Goal: Task Accomplishment & Management: Manage account settings

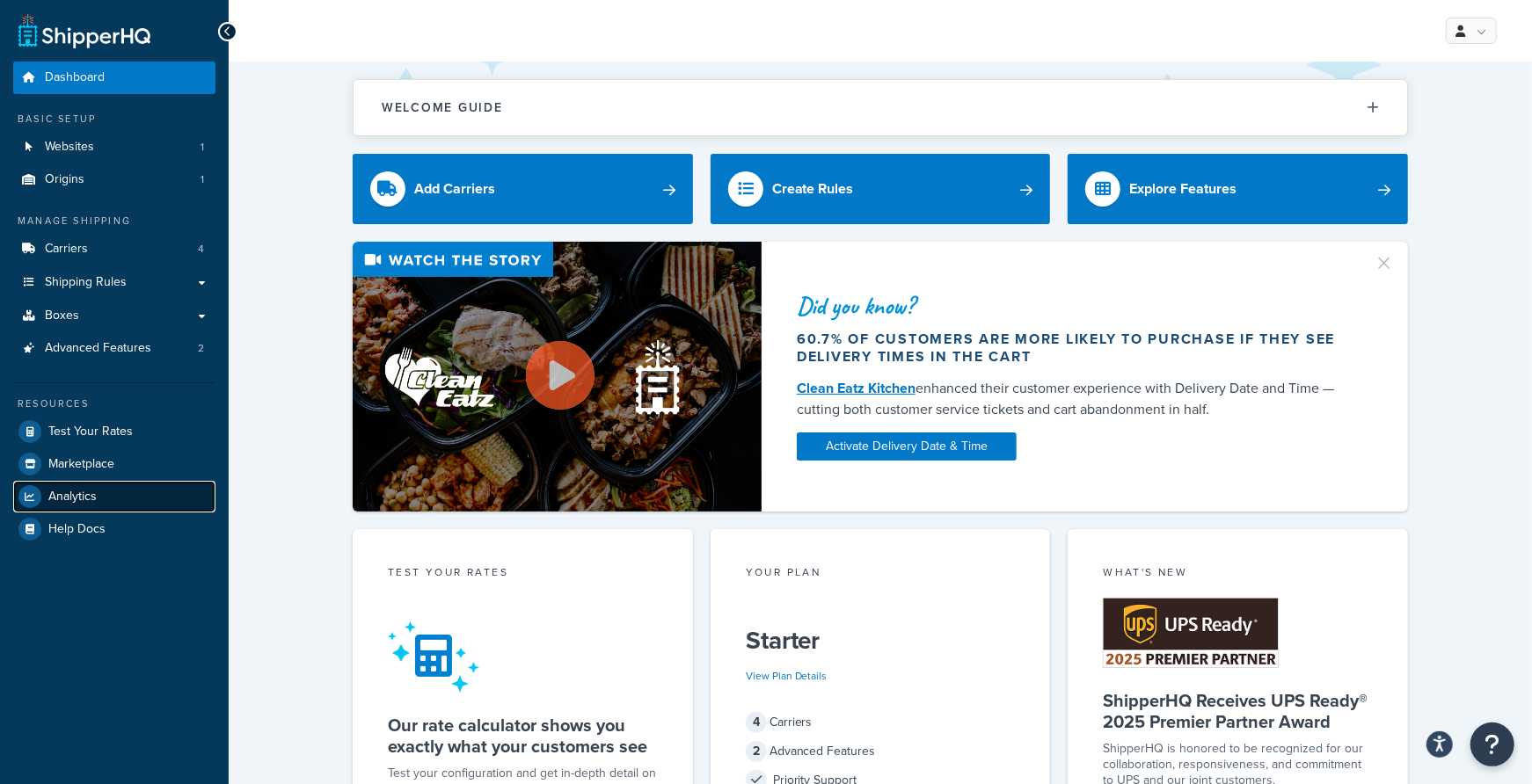
click at [107, 490] on link "Analytics" at bounding box center [115, 496] width 202 height 31
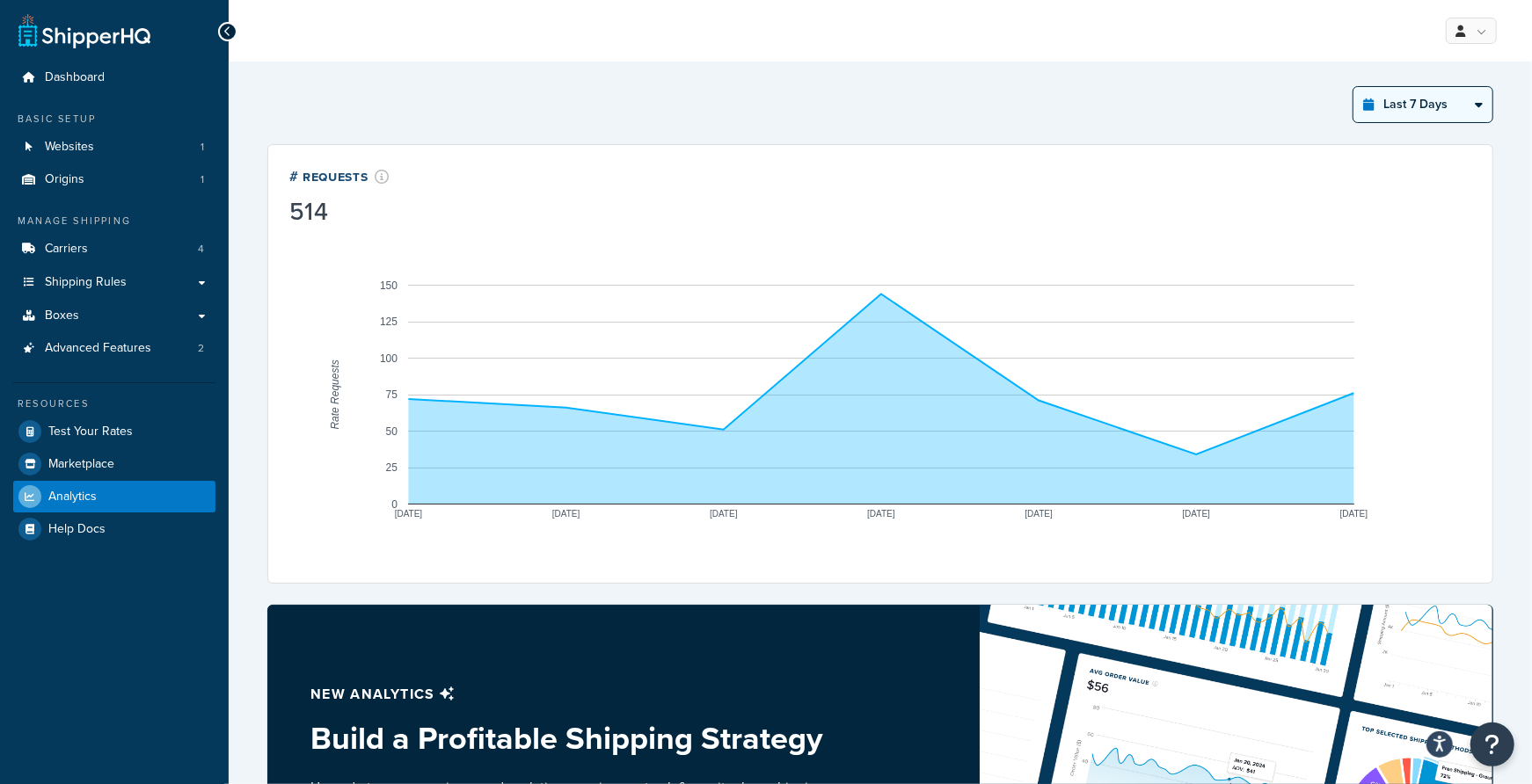
click option "Last 12 Months" at bounding box center [0, 0] width 0 height 0
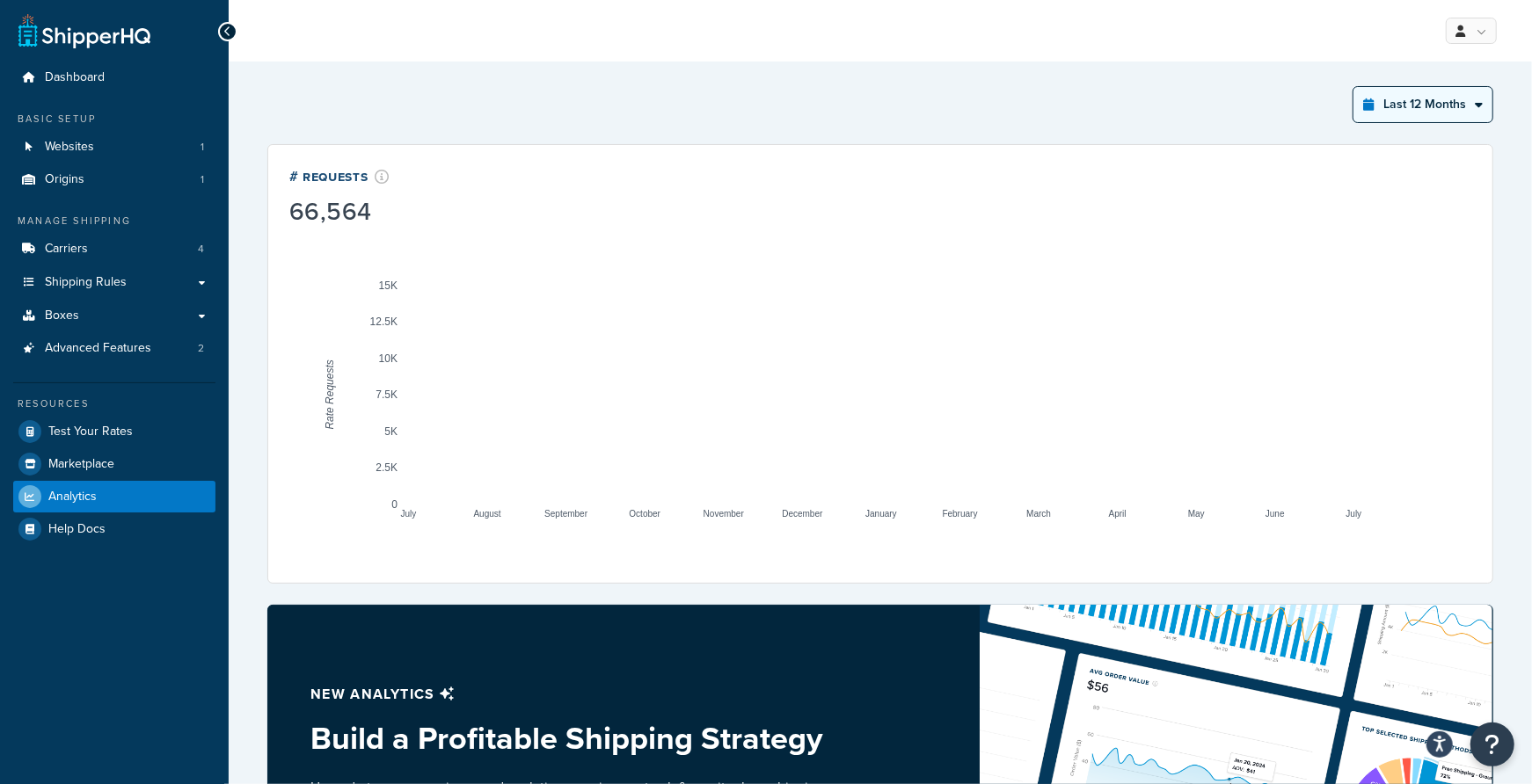
click at [1354, 87] on select "Last 24 Hours Last 7 Days Last 30 Days Last 3 Months Last 6 Months Last 12 Mont…" at bounding box center [1423, 104] width 139 height 35
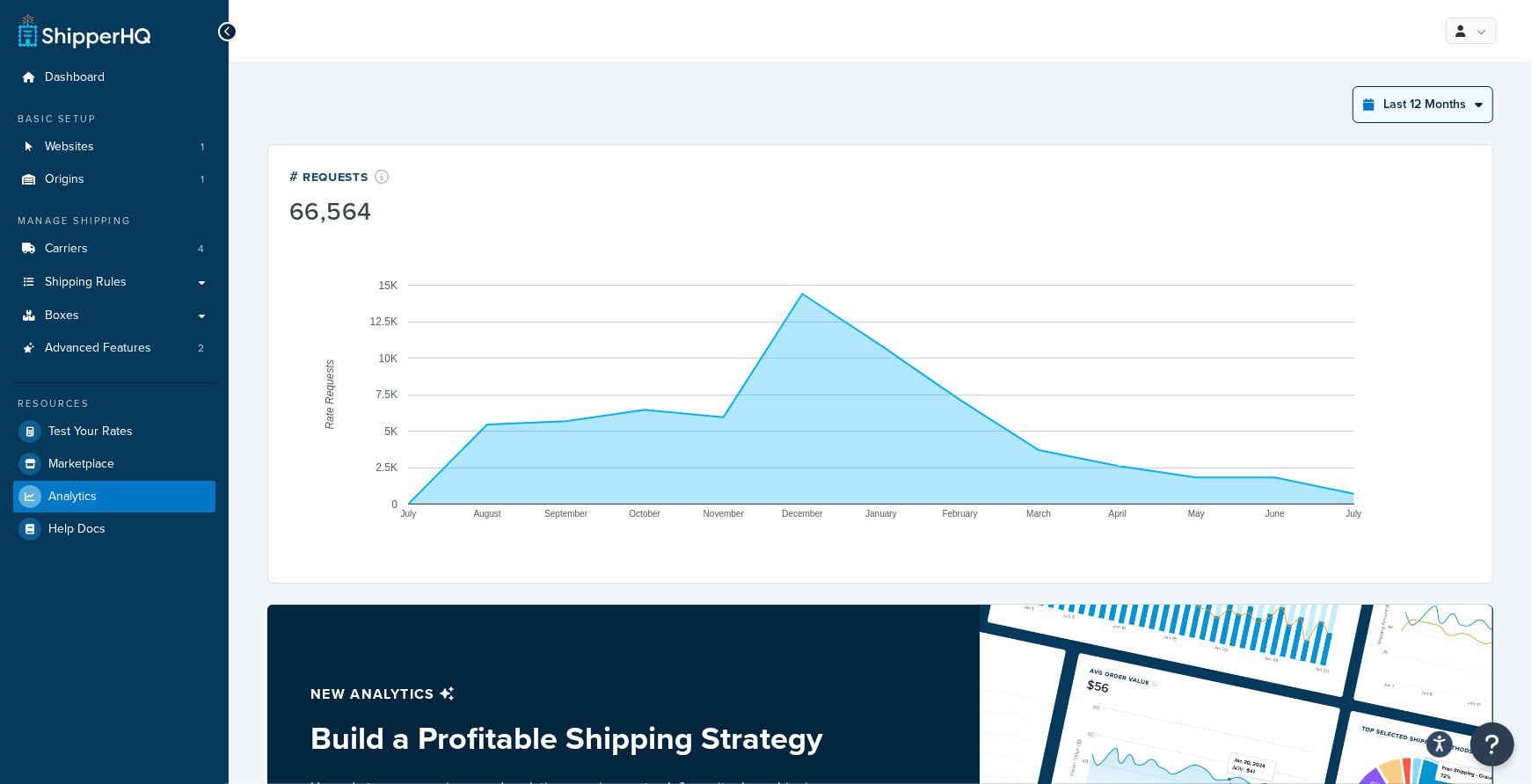
select select "last_3_months"
click option "Last 3 Months" at bounding box center [0, 0] width 0 height 0
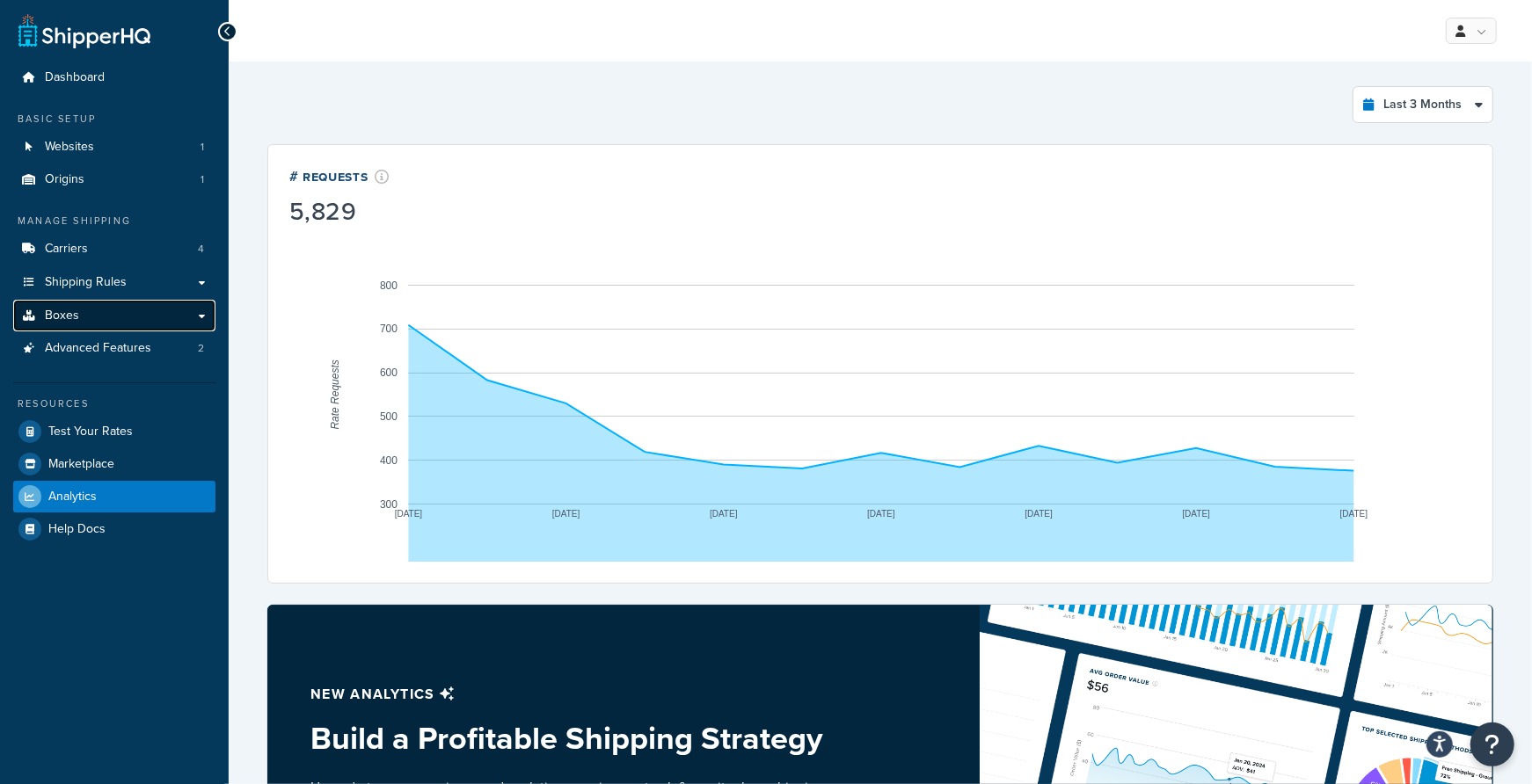
click at [113, 308] on link "Boxes" at bounding box center [115, 316] width 202 height 32
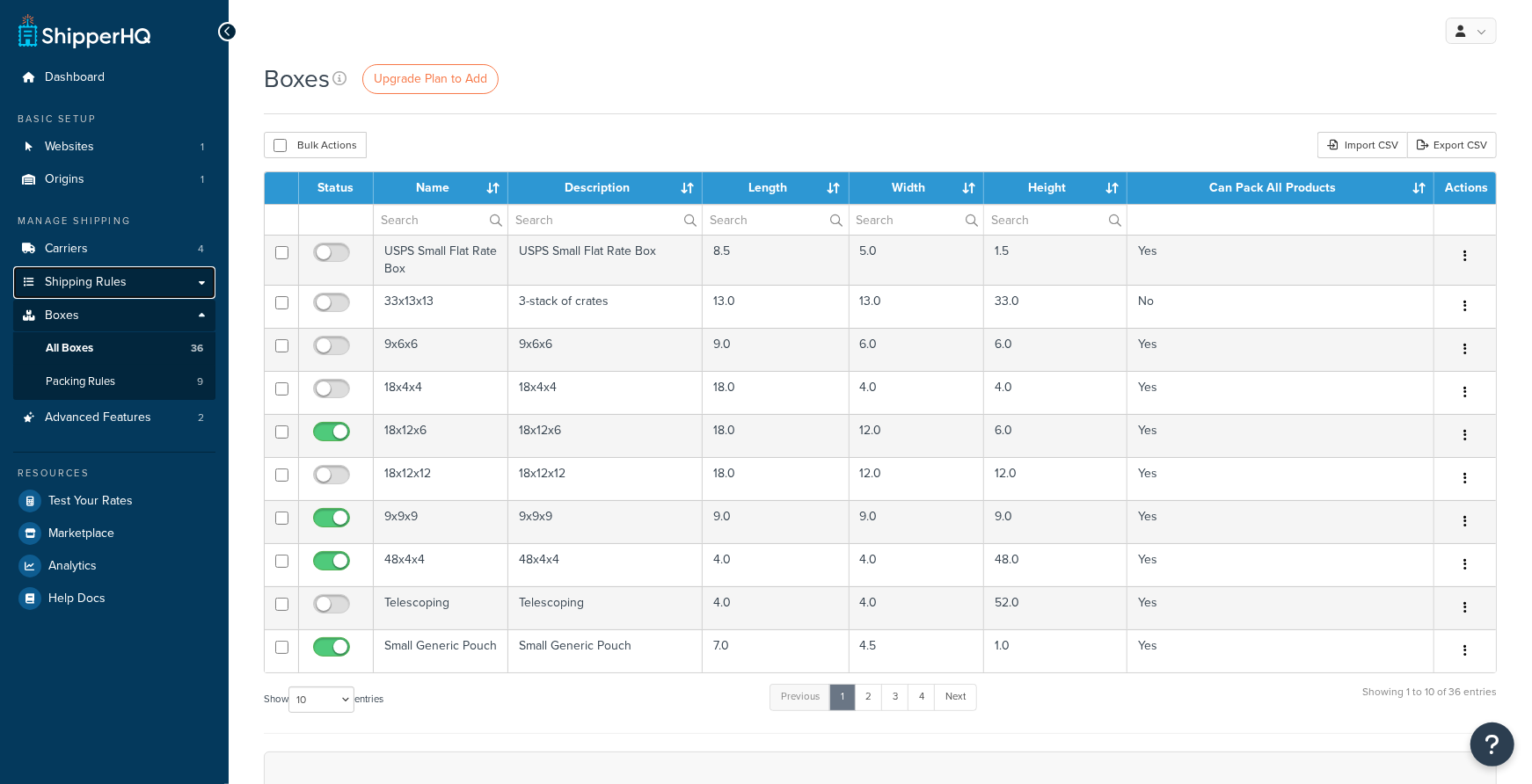
click at [118, 287] on span "Shipping Rules" at bounding box center [85, 282] width 81 height 15
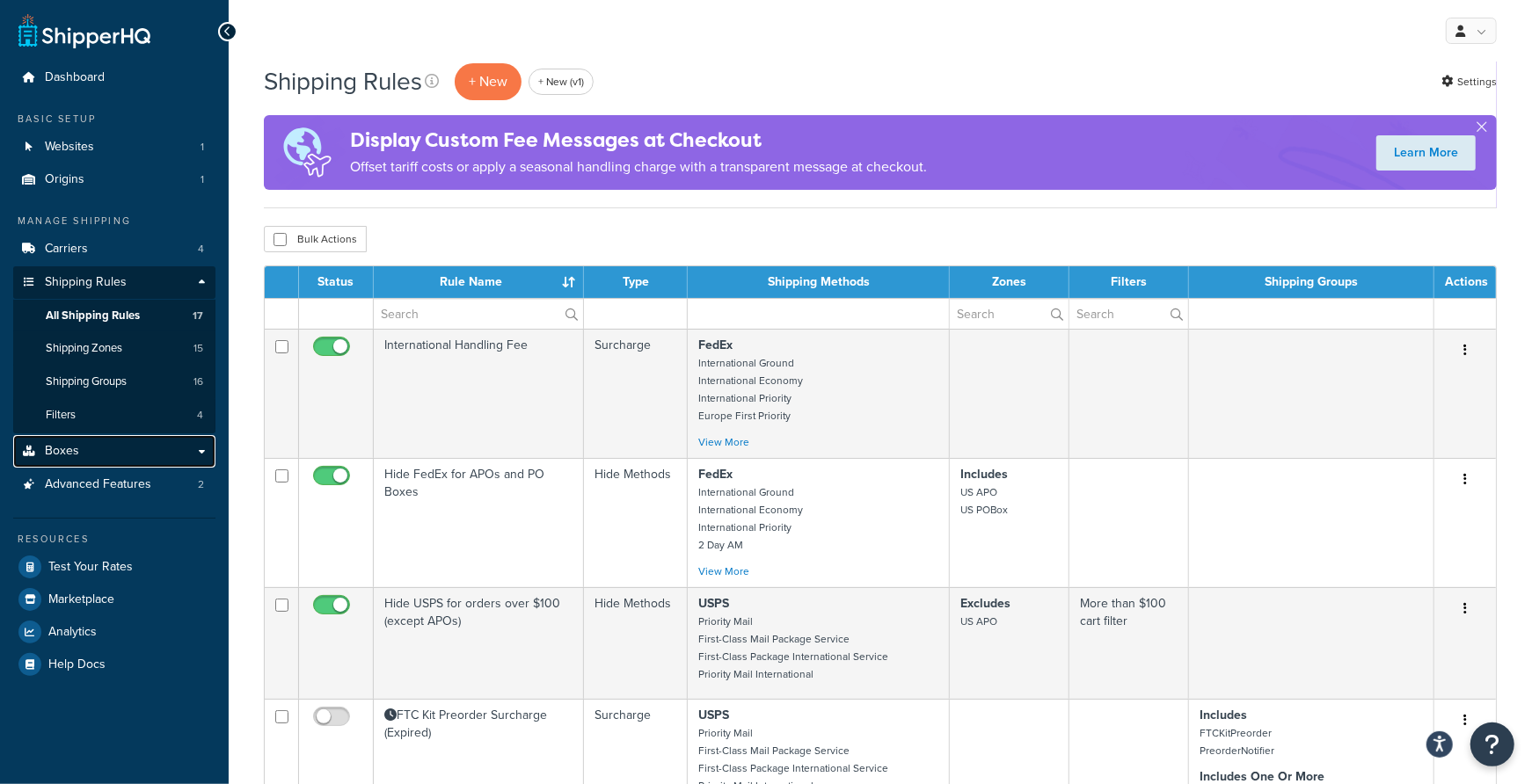
click at [91, 449] on link "Boxes" at bounding box center [115, 451] width 202 height 32
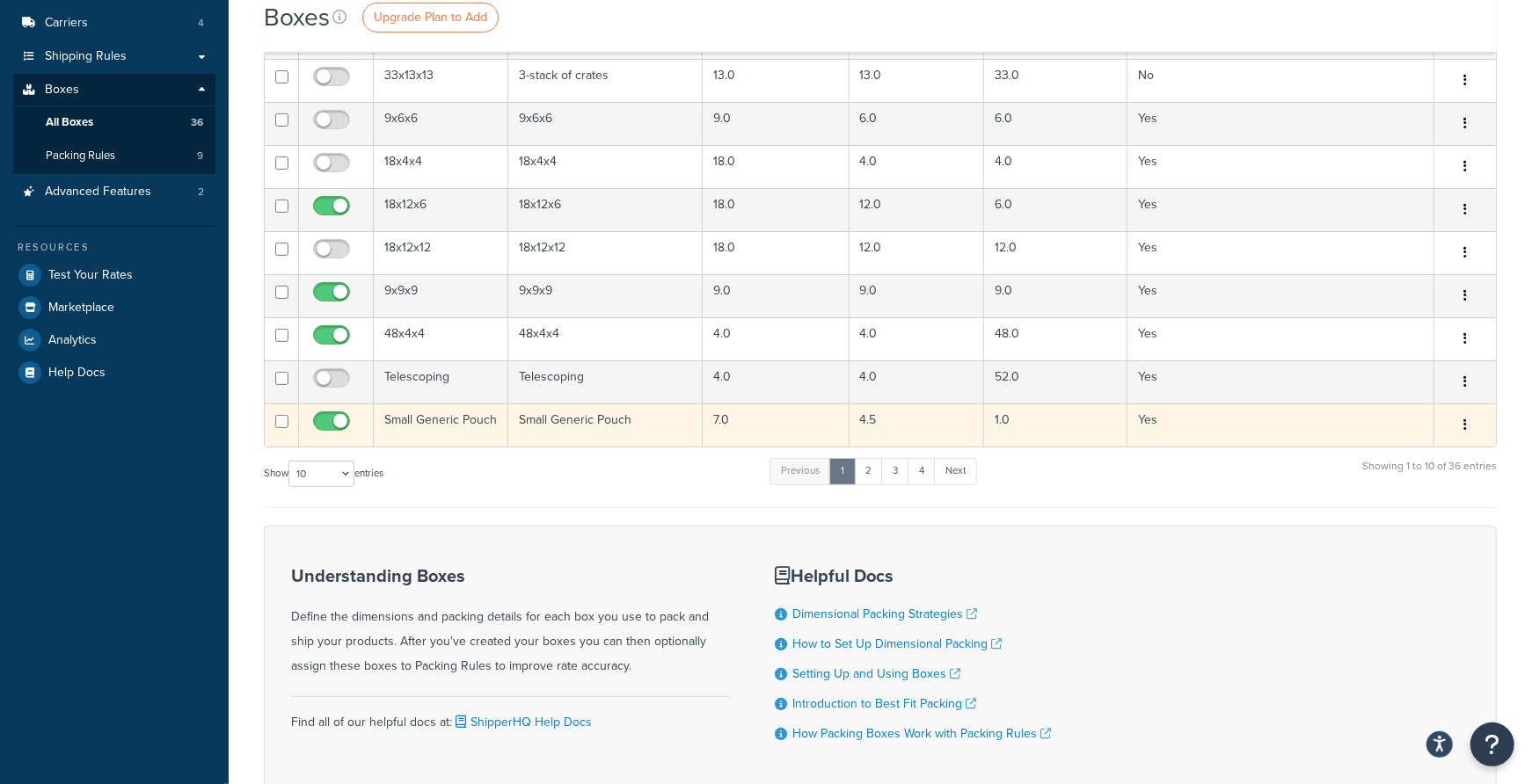
scroll to position [232, 0]
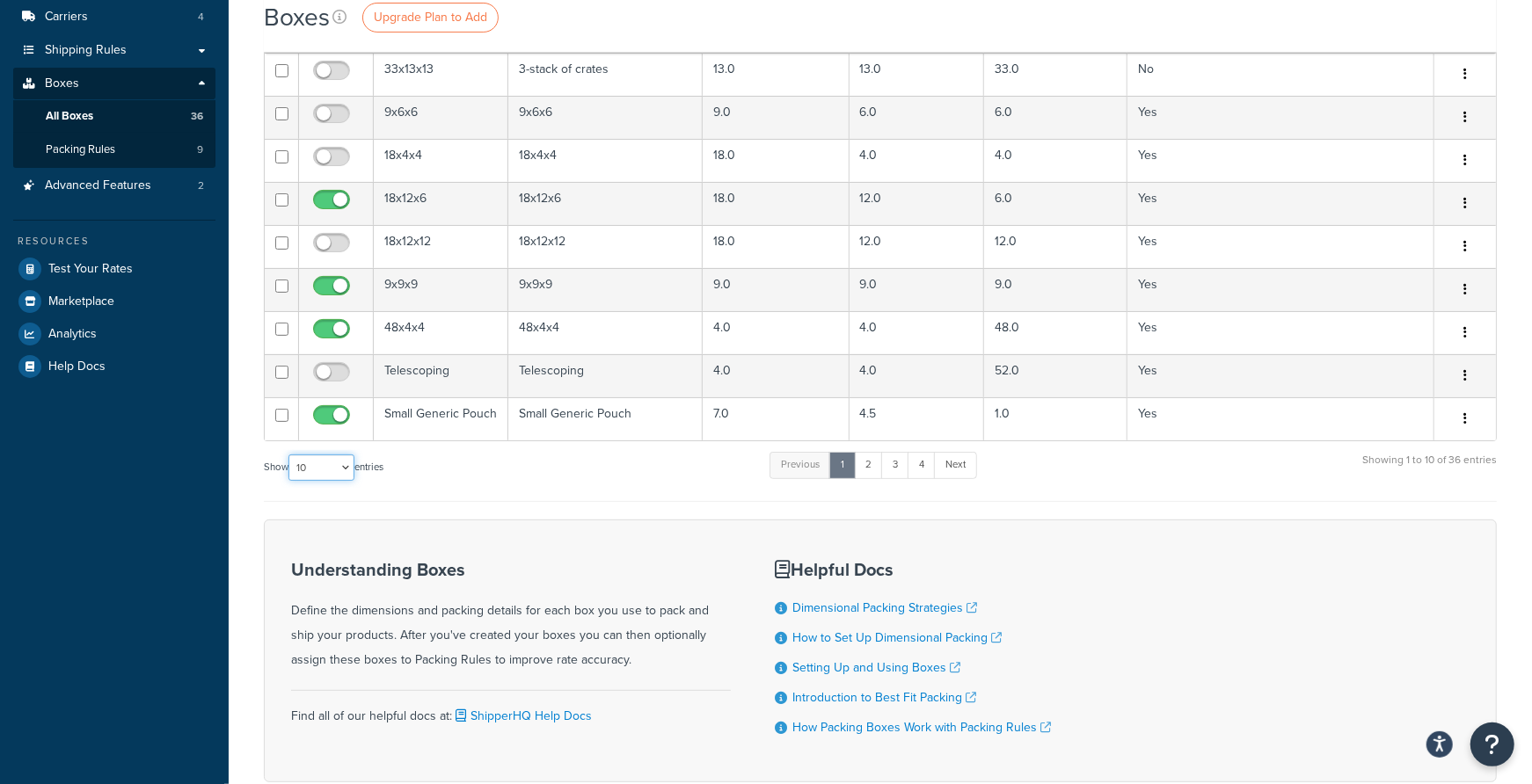
select select "100"
click option "100" at bounding box center [0, 0] width 0 height 0
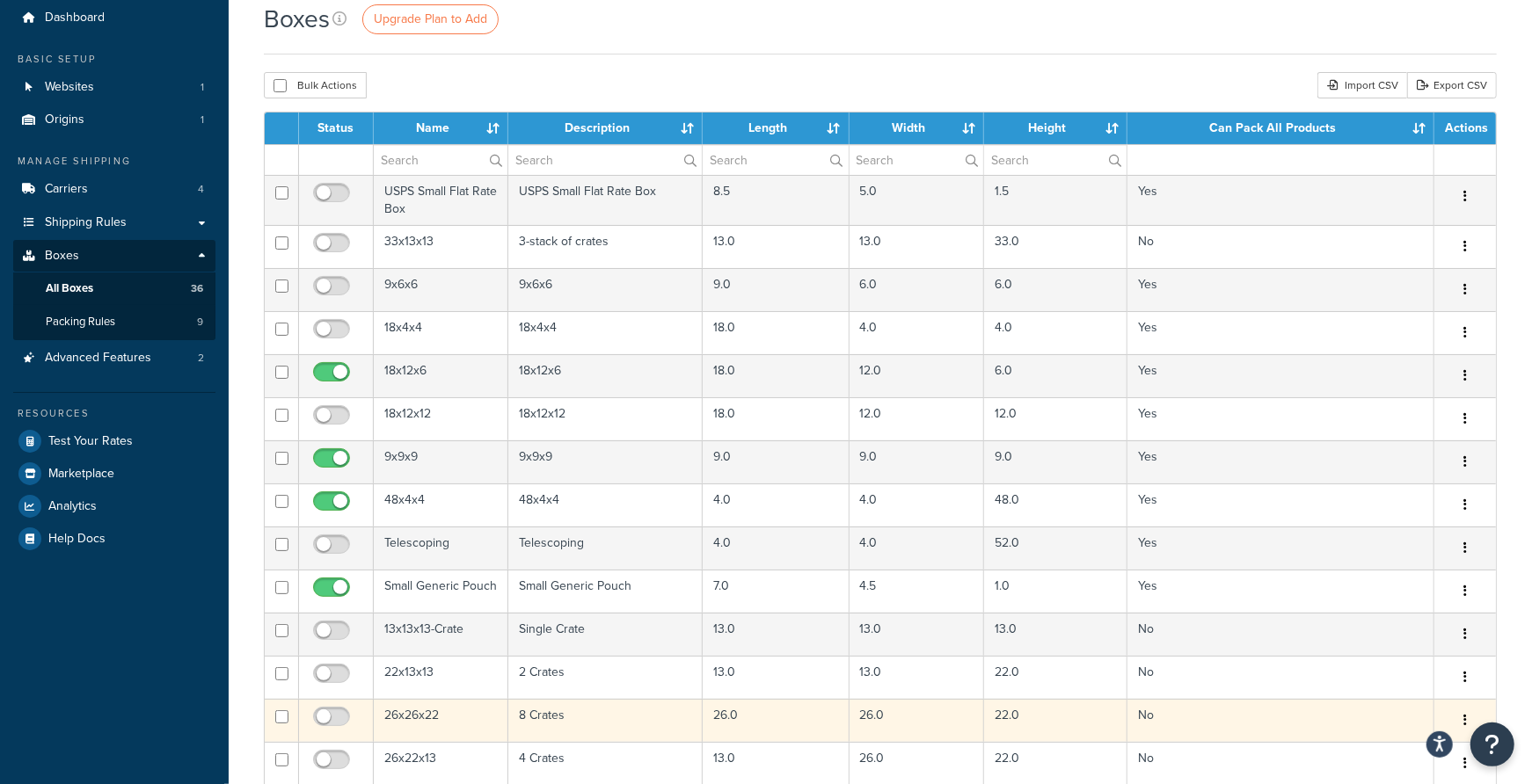
scroll to position [0, 0]
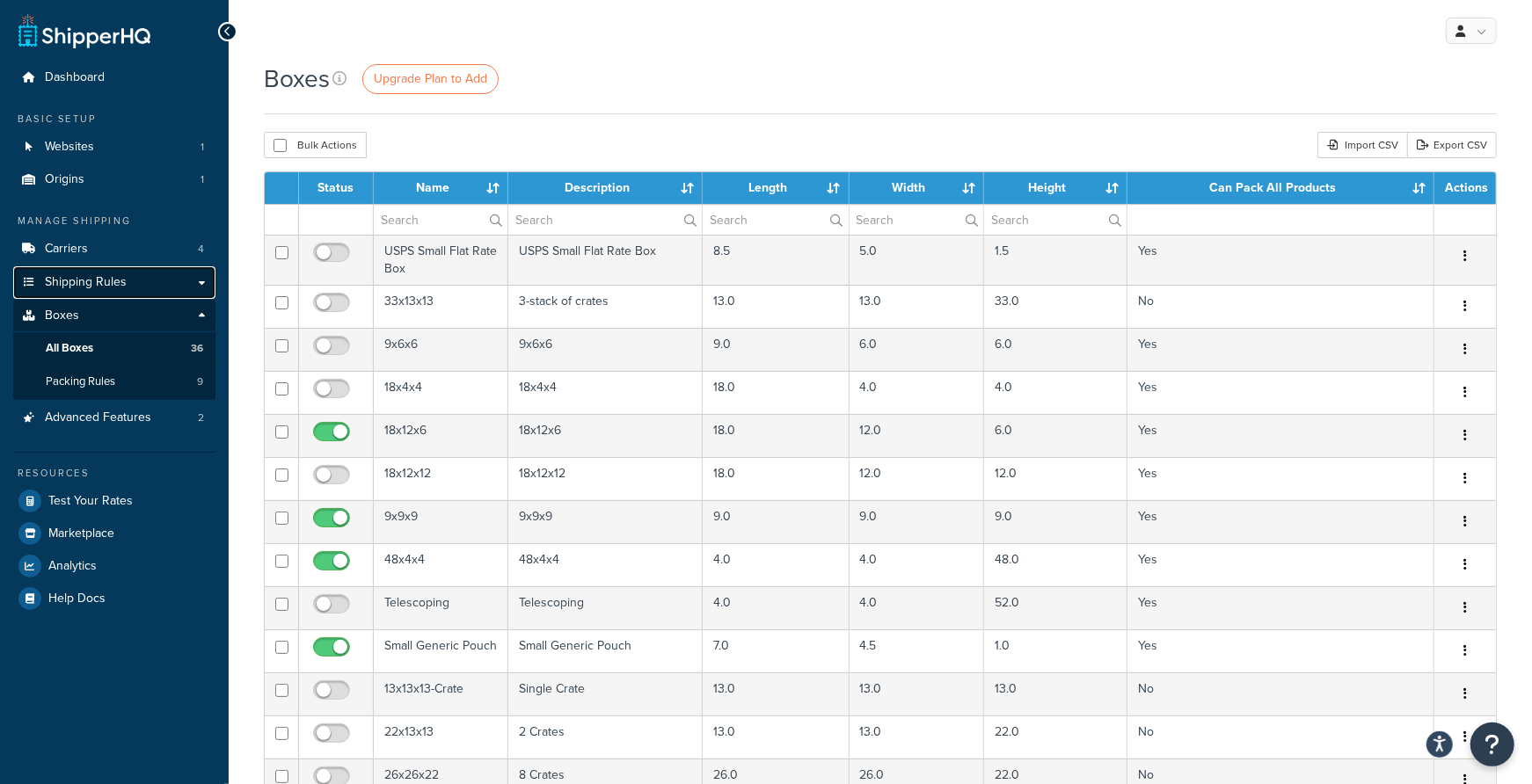
click at [61, 286] on span "Shipping Rules" at bounding box center [85, 282] width 81 height 15
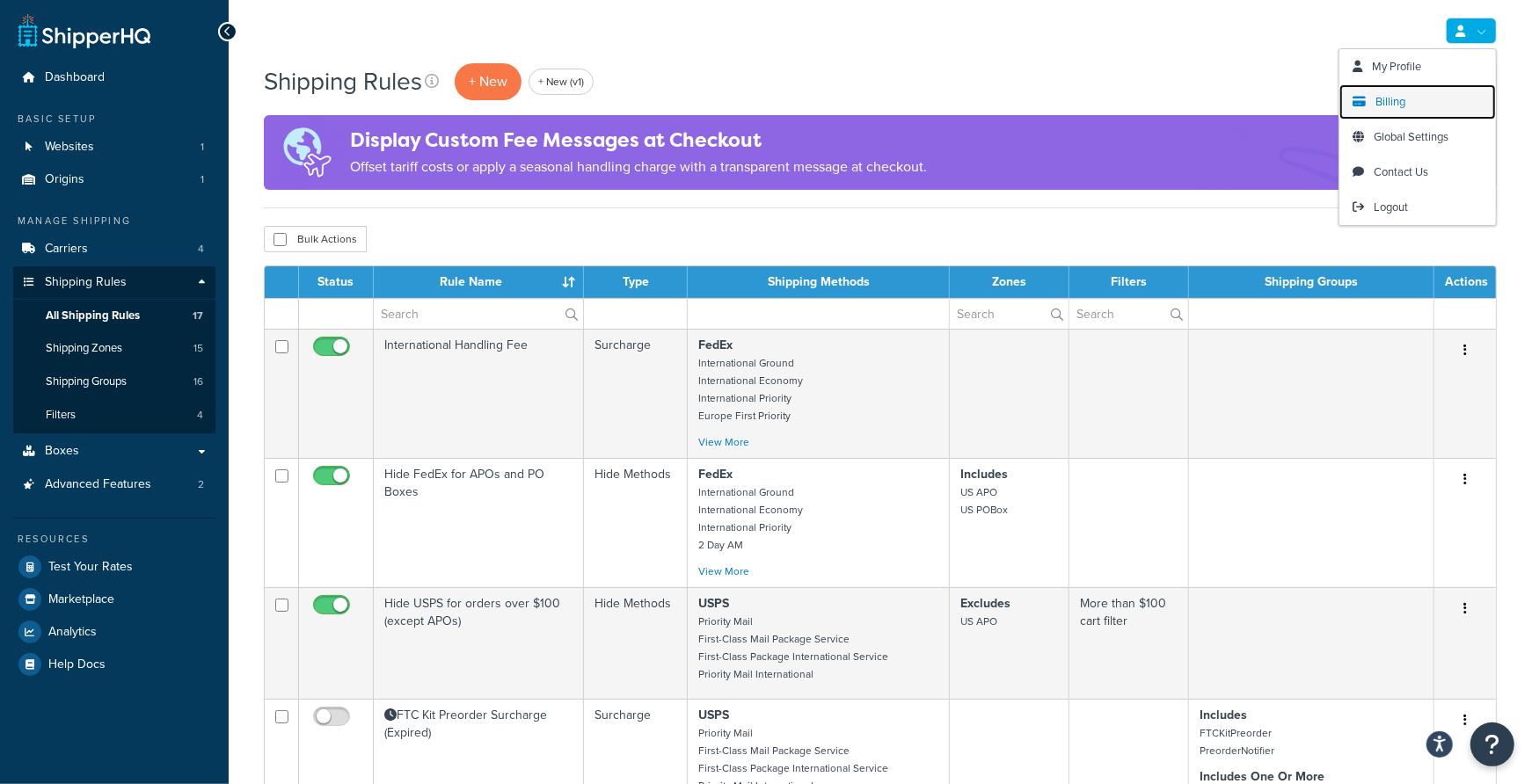
click at [1400, 94] on span "Billing" at bounding box center [1390, 101] width 30 height 17
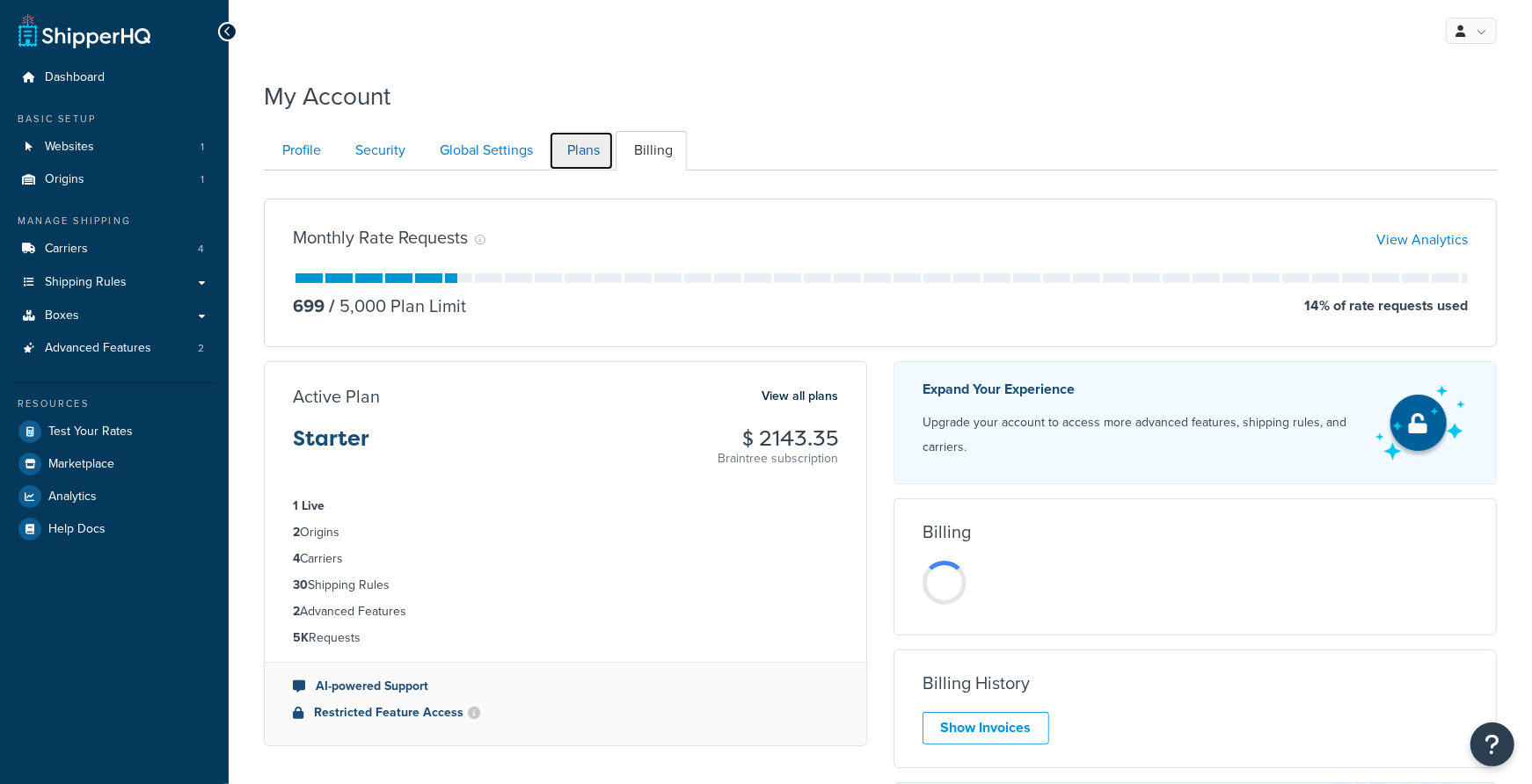
click at [579, 148] on link "Plans" at bounding box center [581, 150] width 65 height 39
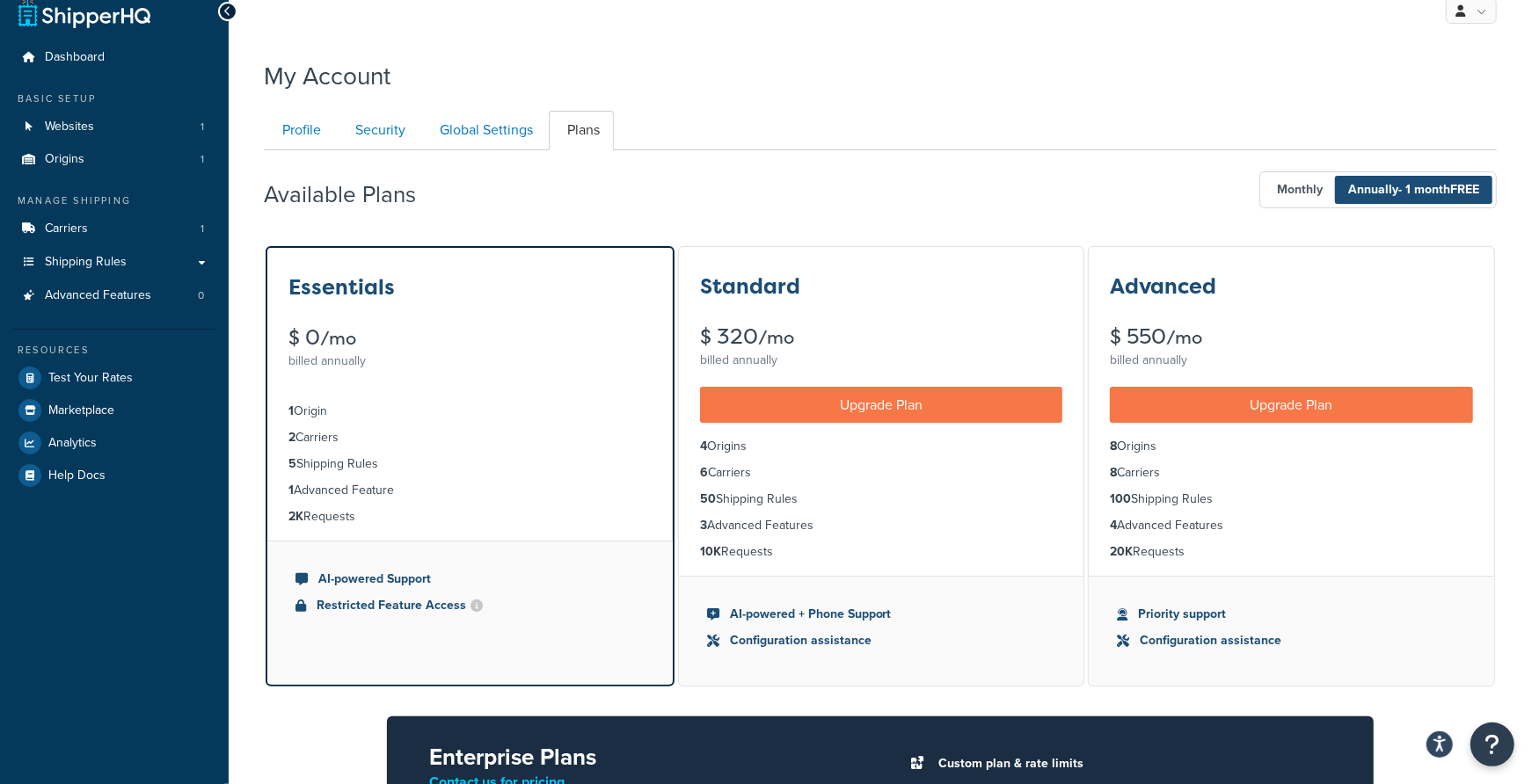
scroll to position [17, 0]
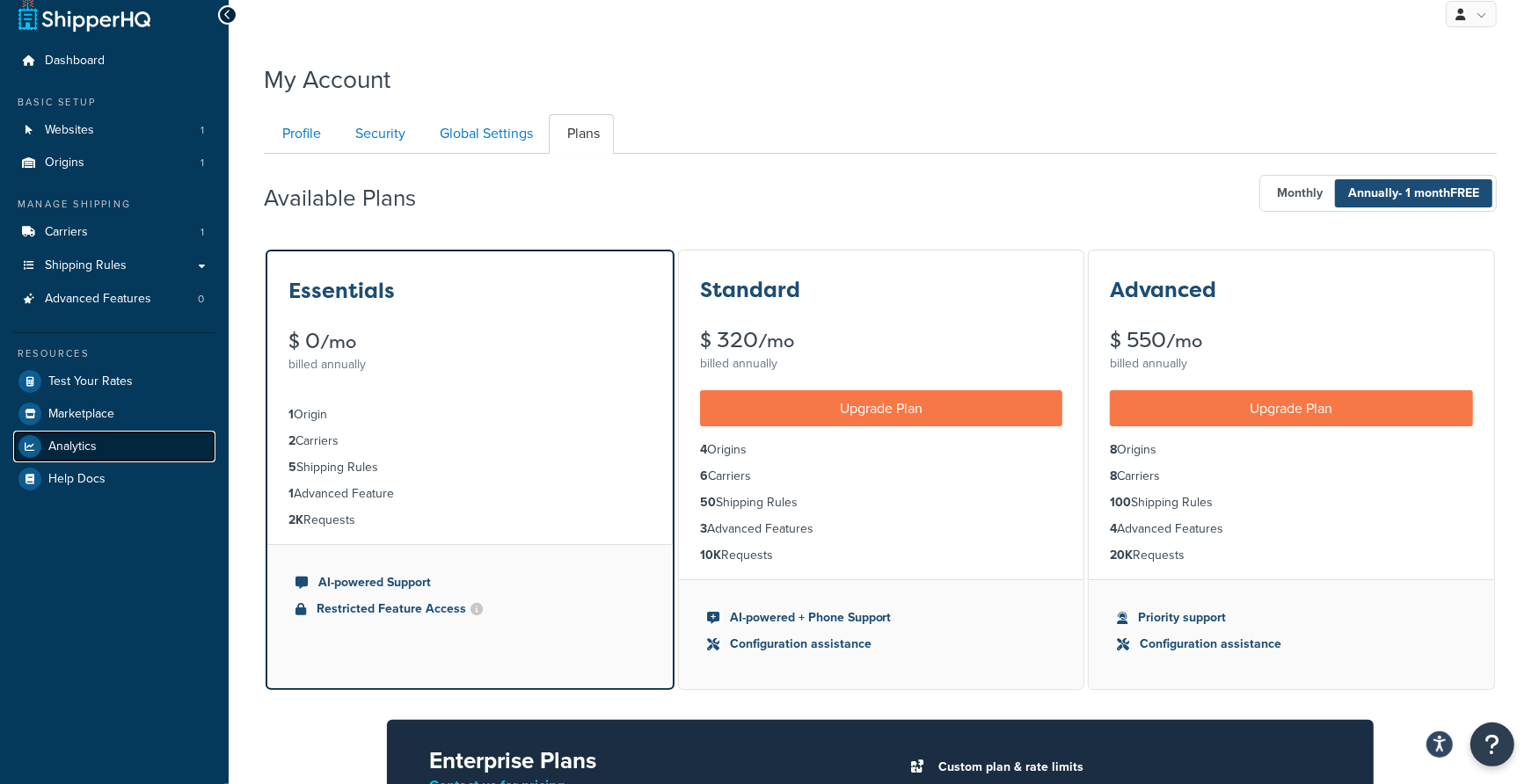
click at [123, 455] on link "Analytics" at bounding box center [115, 446] width 202 height 31
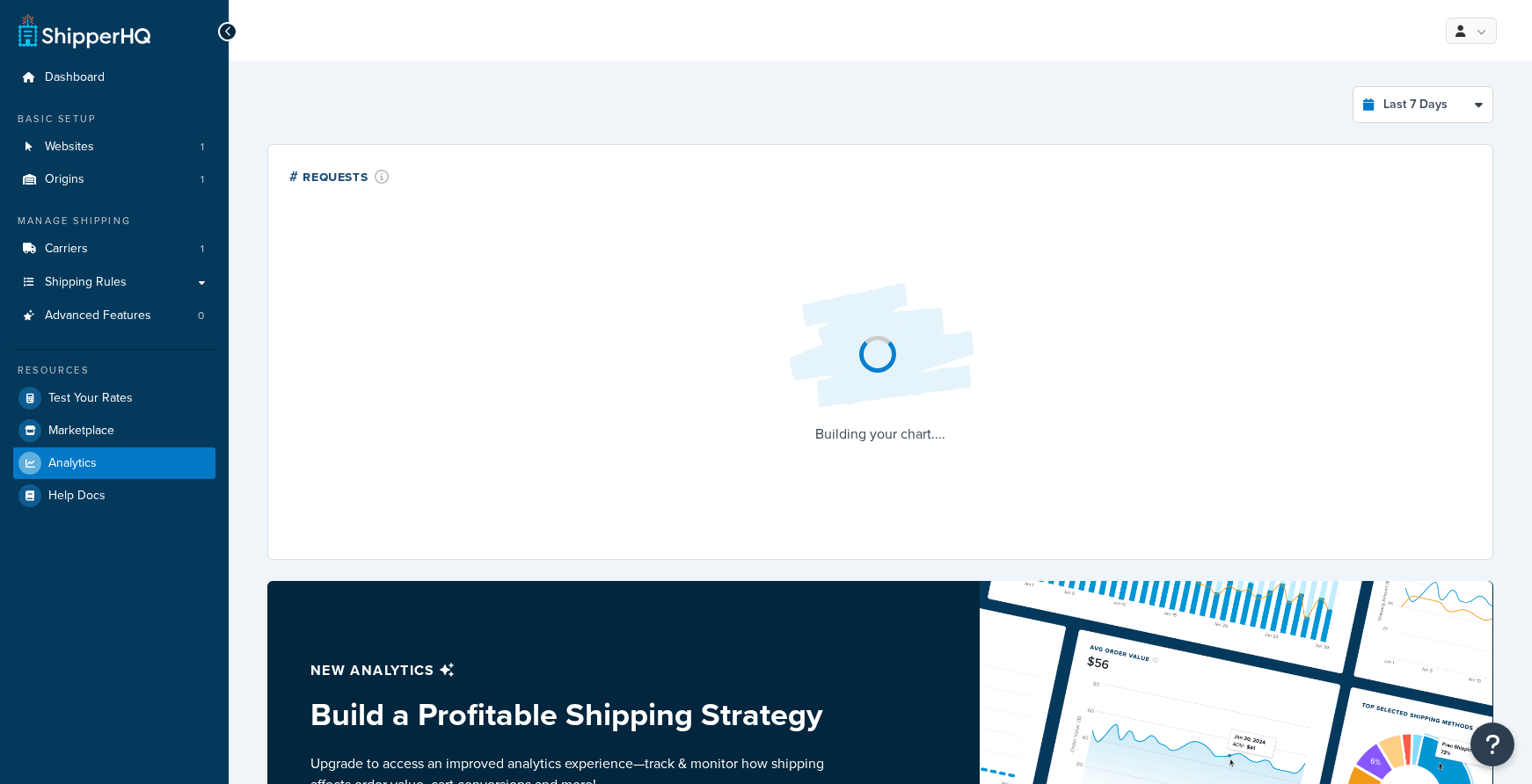
select select "last_7_days"
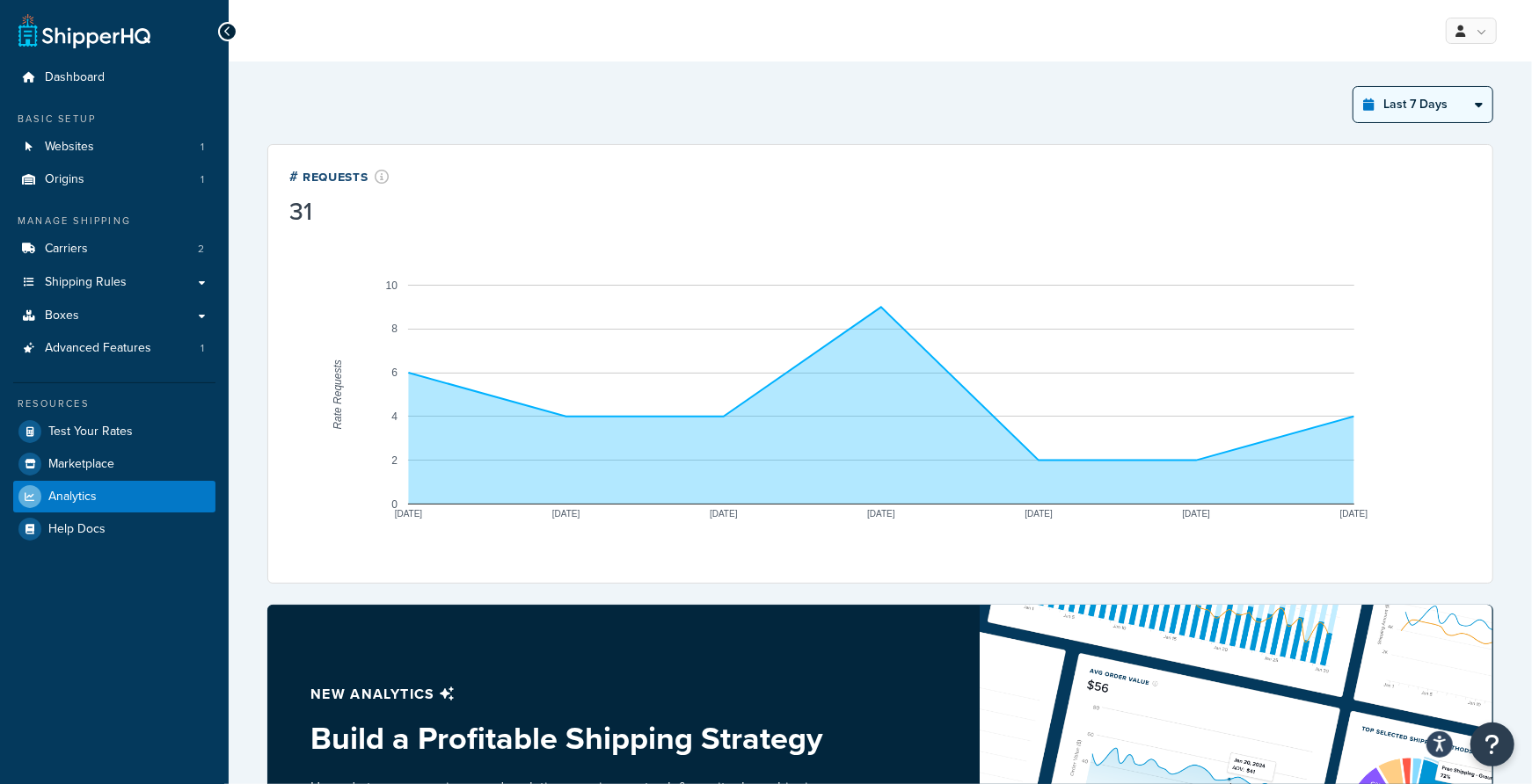
select select "last_year"
click option "Last 12 Months" at bounding box center [0, 0] width 0 height 0
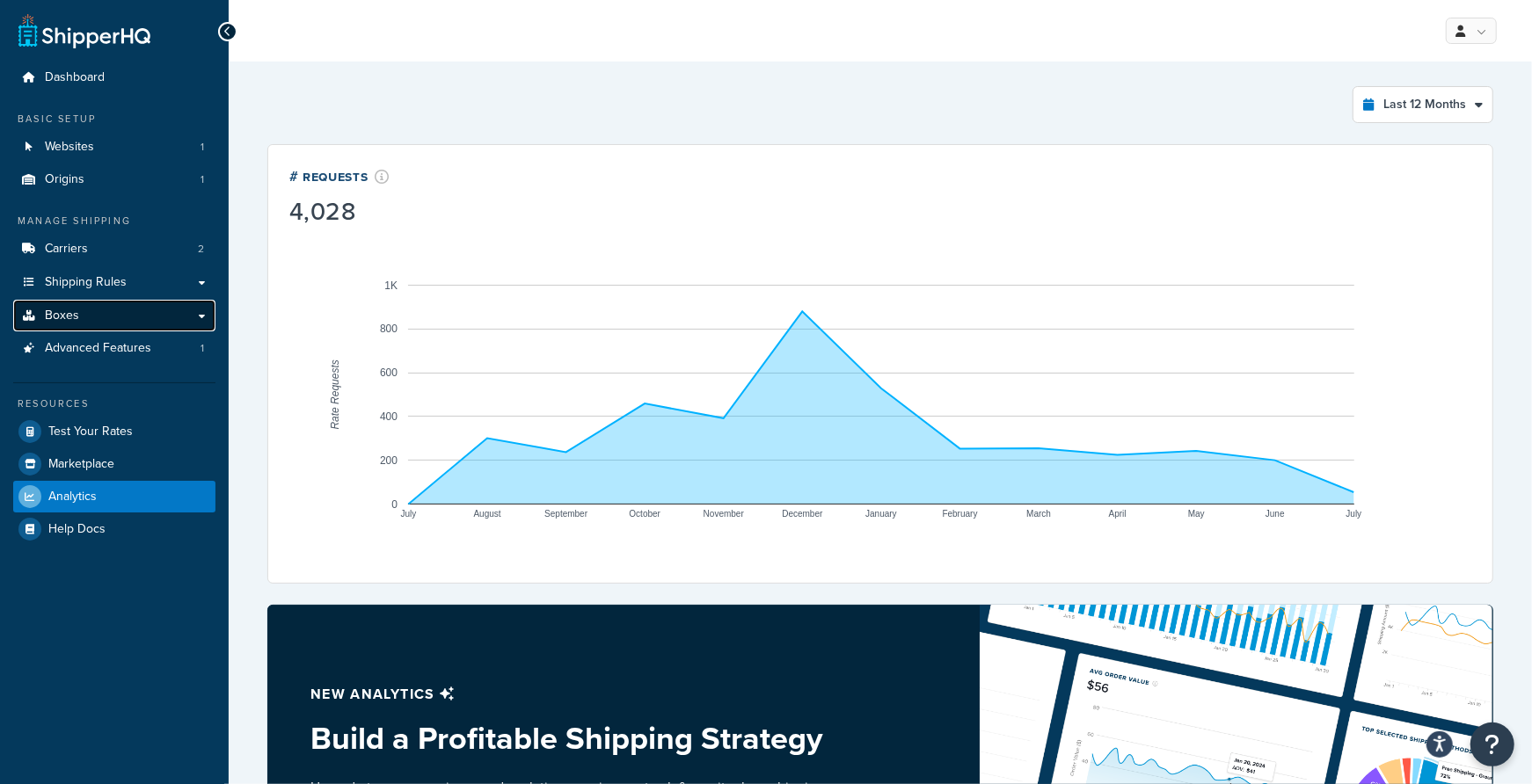
click at [141, 315] on link "Boxes" at bounding box center [115, 316] width 202 height 32
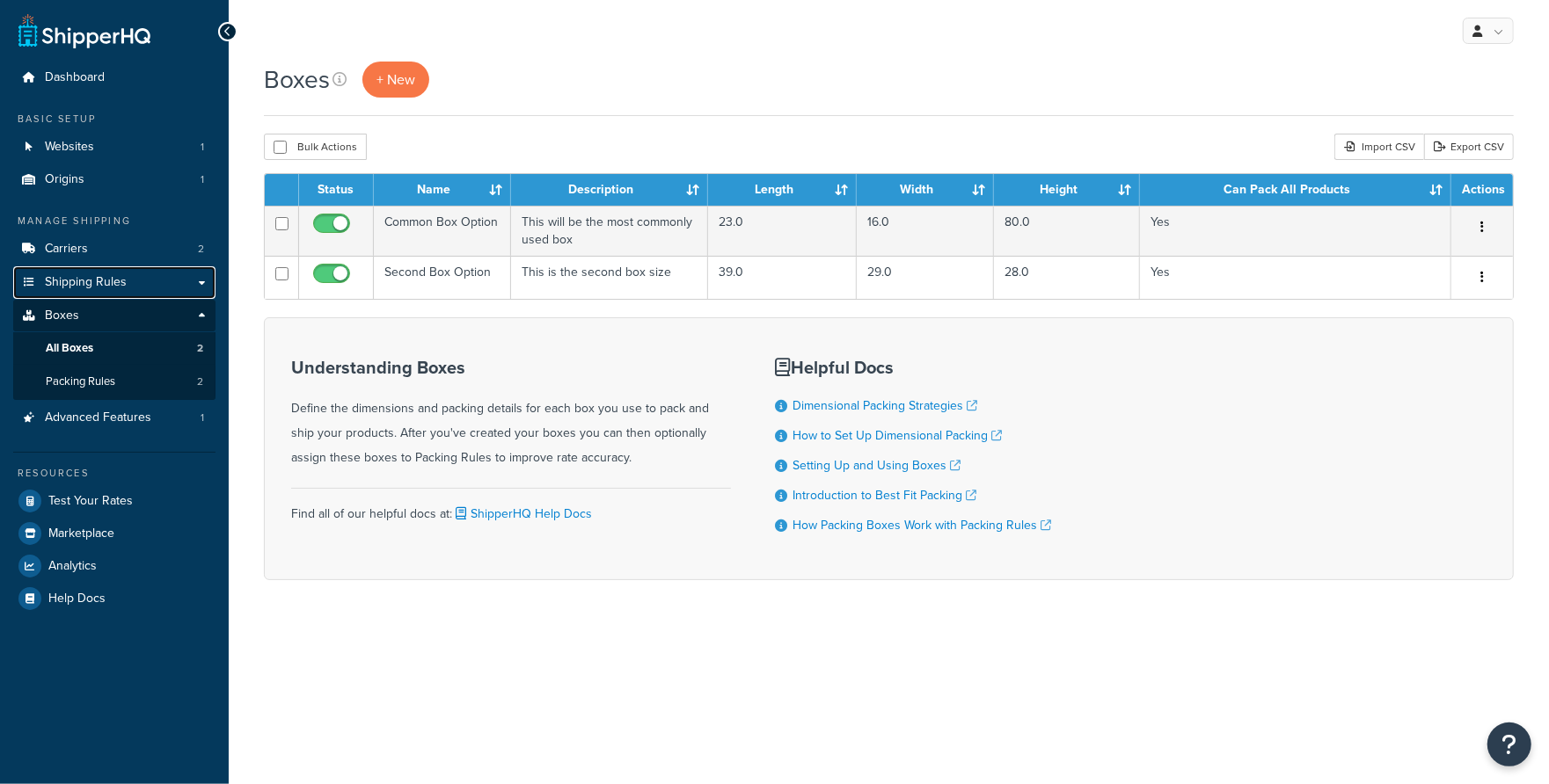
click at [142, 271] on link "Shipping Rules" at bounding box center [115, 283] width 202 height 32
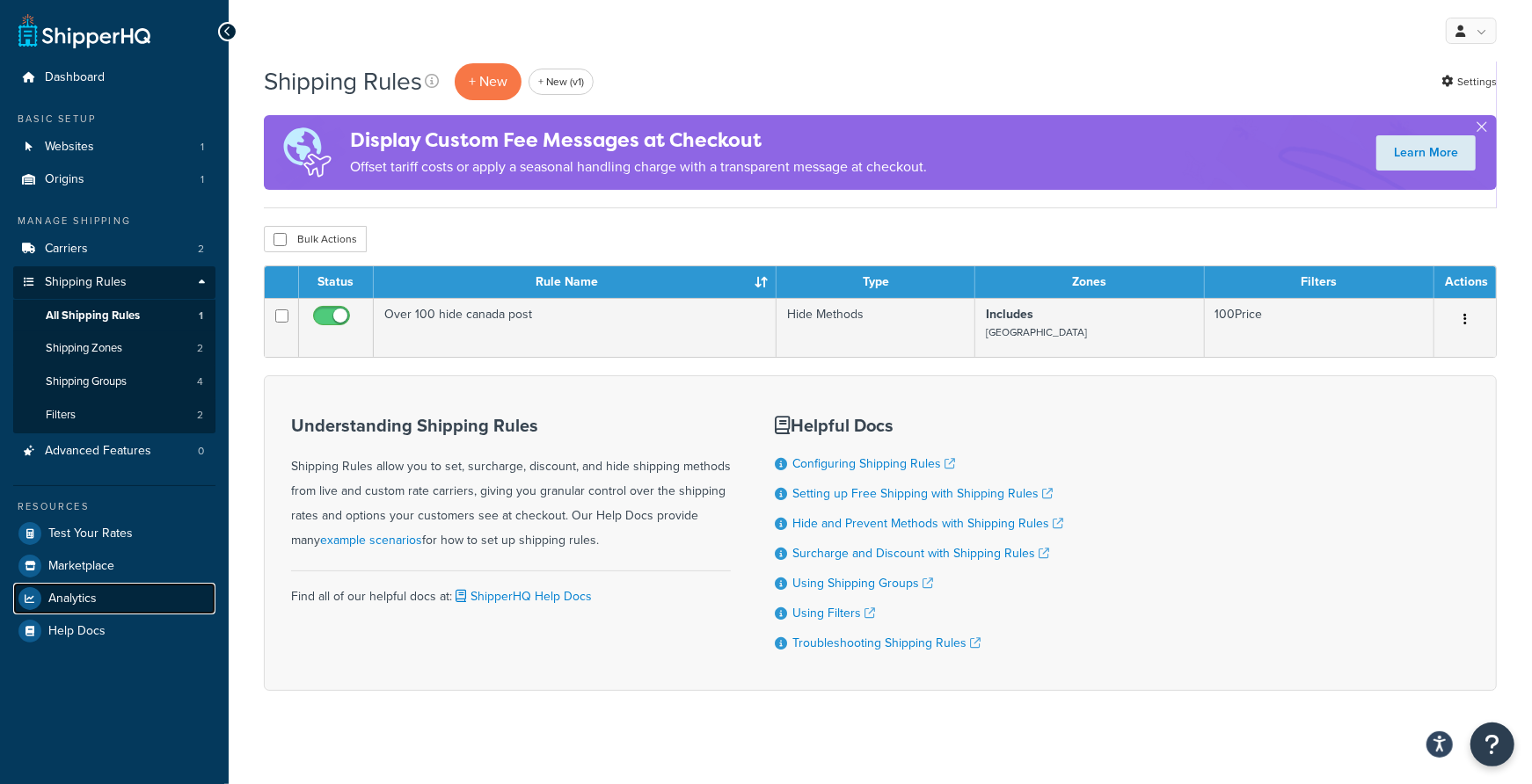
click at [90, 598] on span "Analytics" at bounding box center [73, 599] width 48 height 15
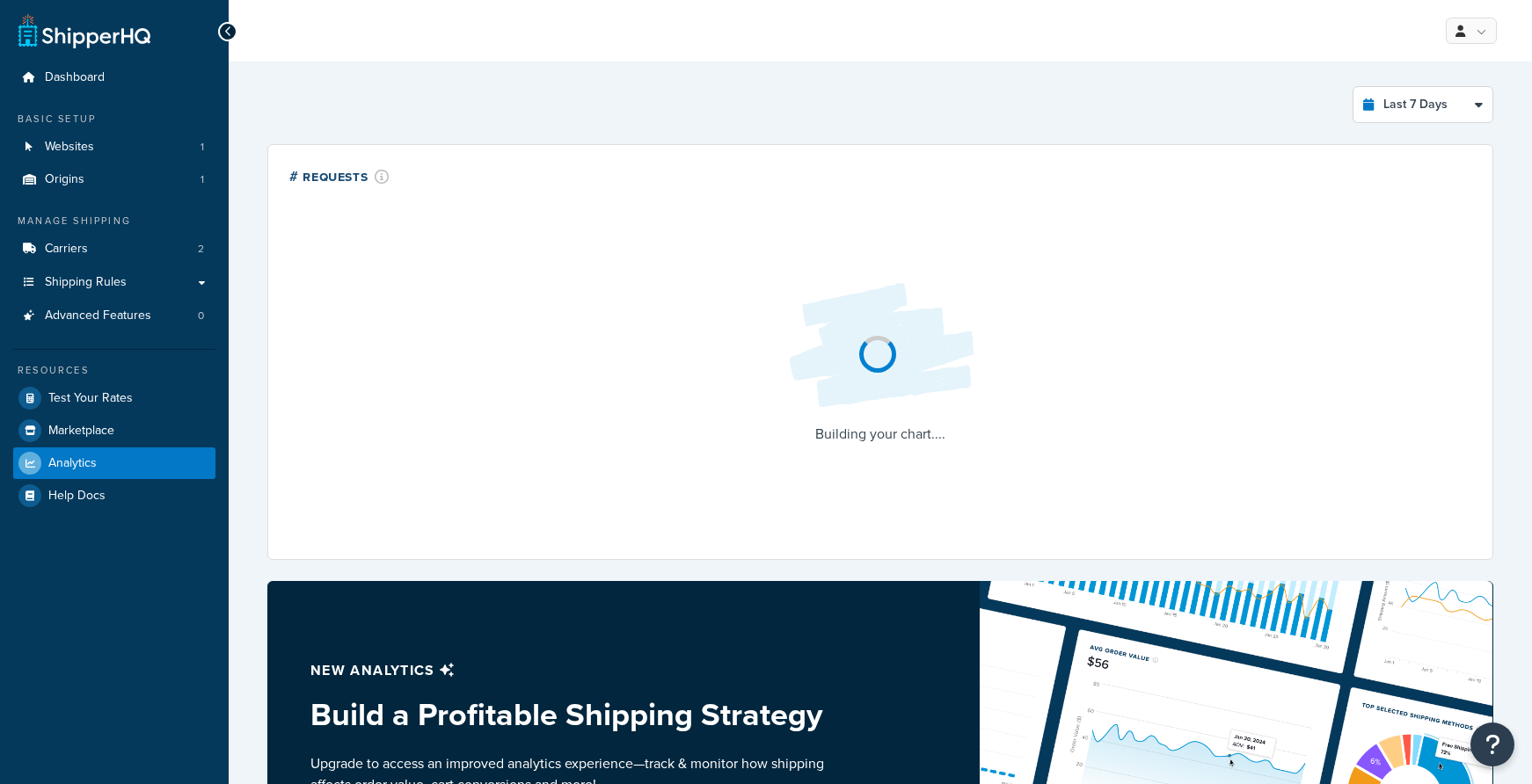
select select "last_7_days"
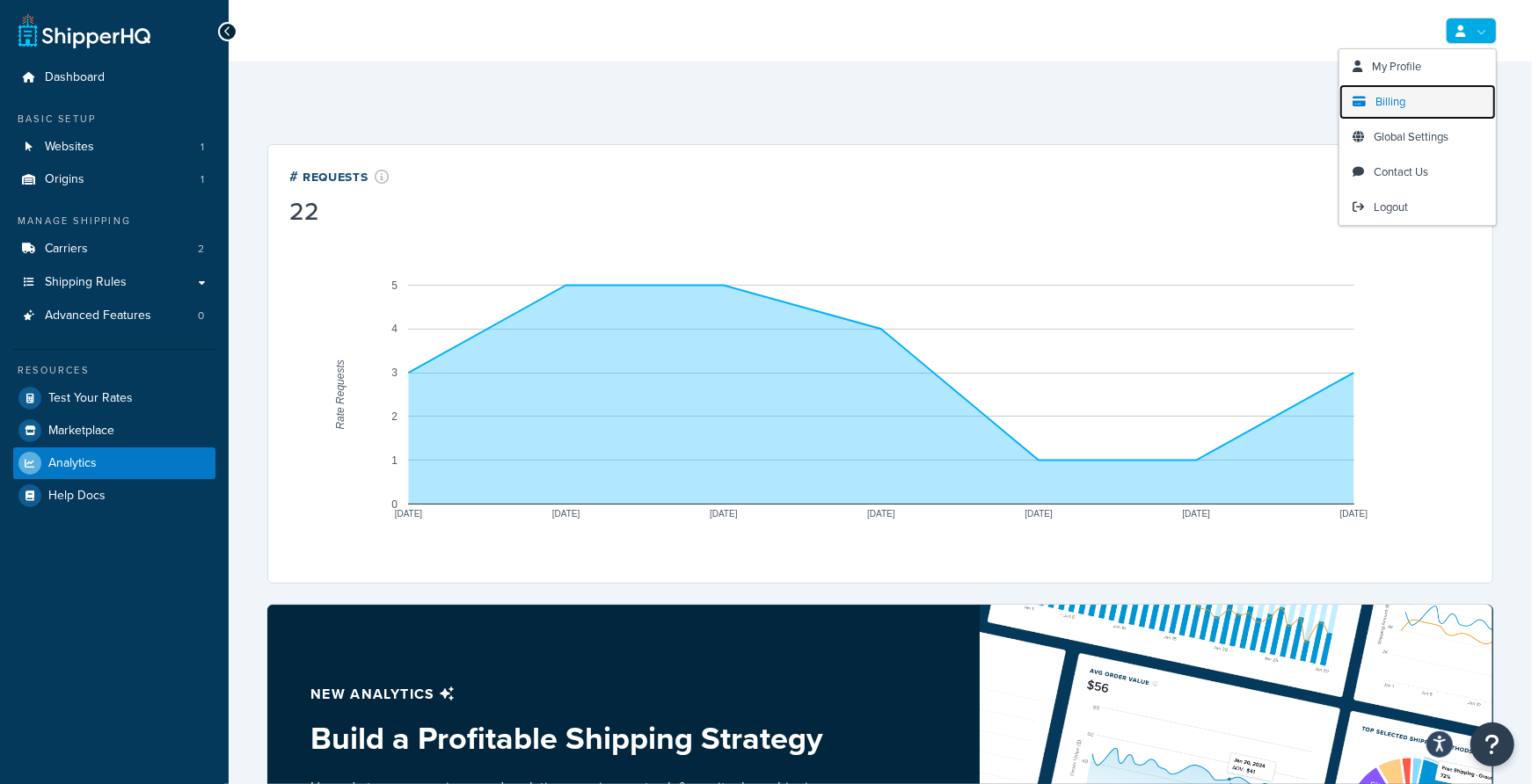
click at [1393, 106] on span "Billing" at bounding box center [1390, 101] width 30 height 17
